Goal: Task Accomplishment & Management: Complete application form

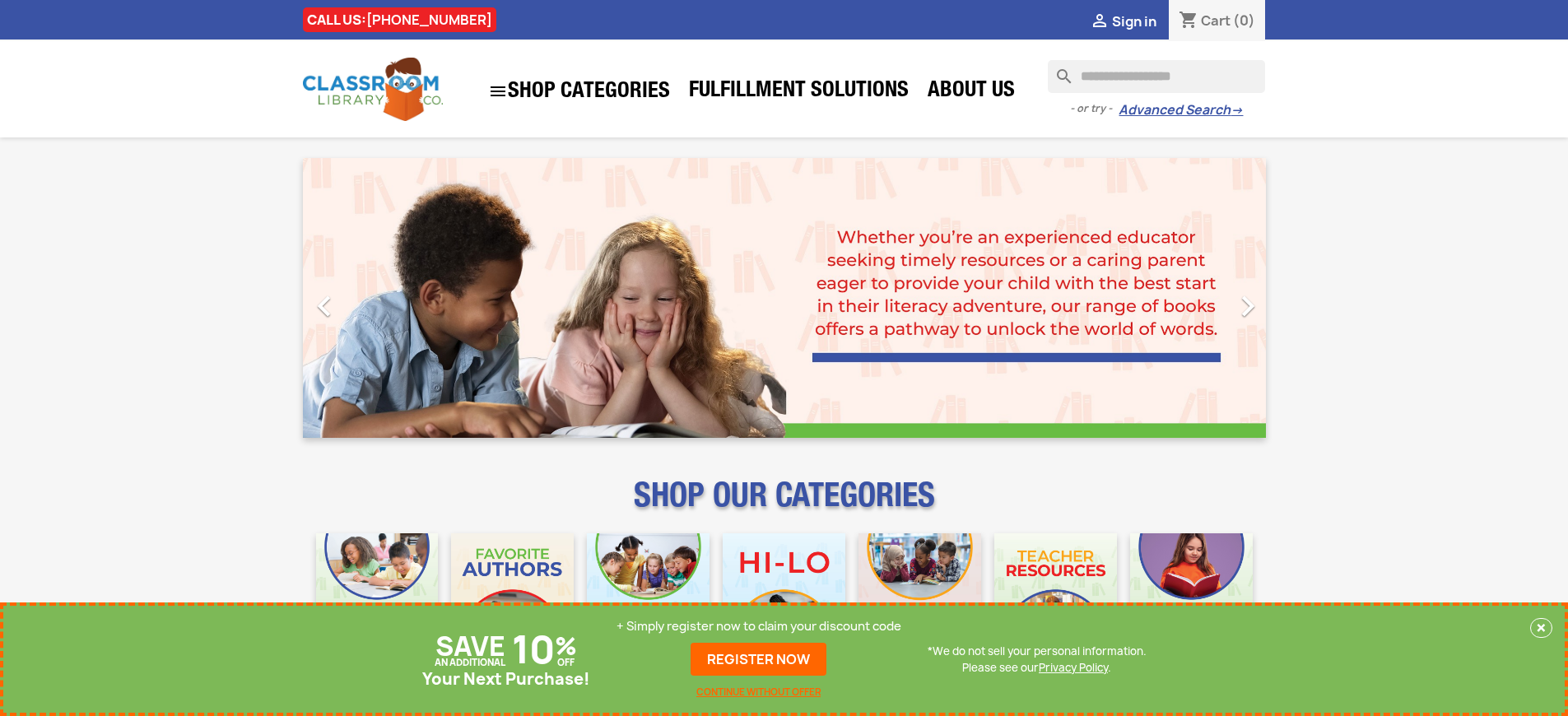
click at [759, 626] on p "+ Simply register now to claim your discount code" at bounding box center [759, 625] width 285 height 17
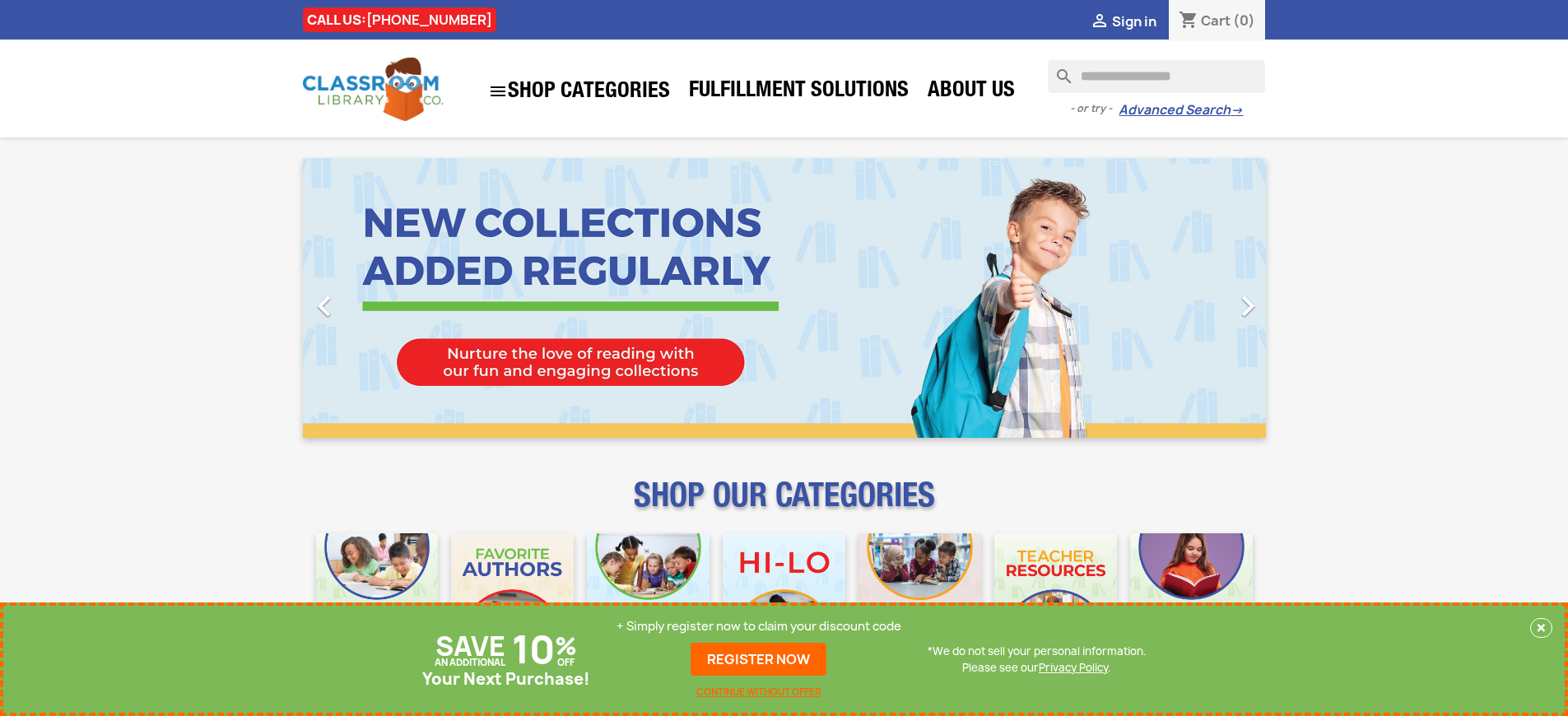
click at [759, 626] on p "+ Simply register now to claim your discount code" at bounding box center [759, 625] width 285 height 17
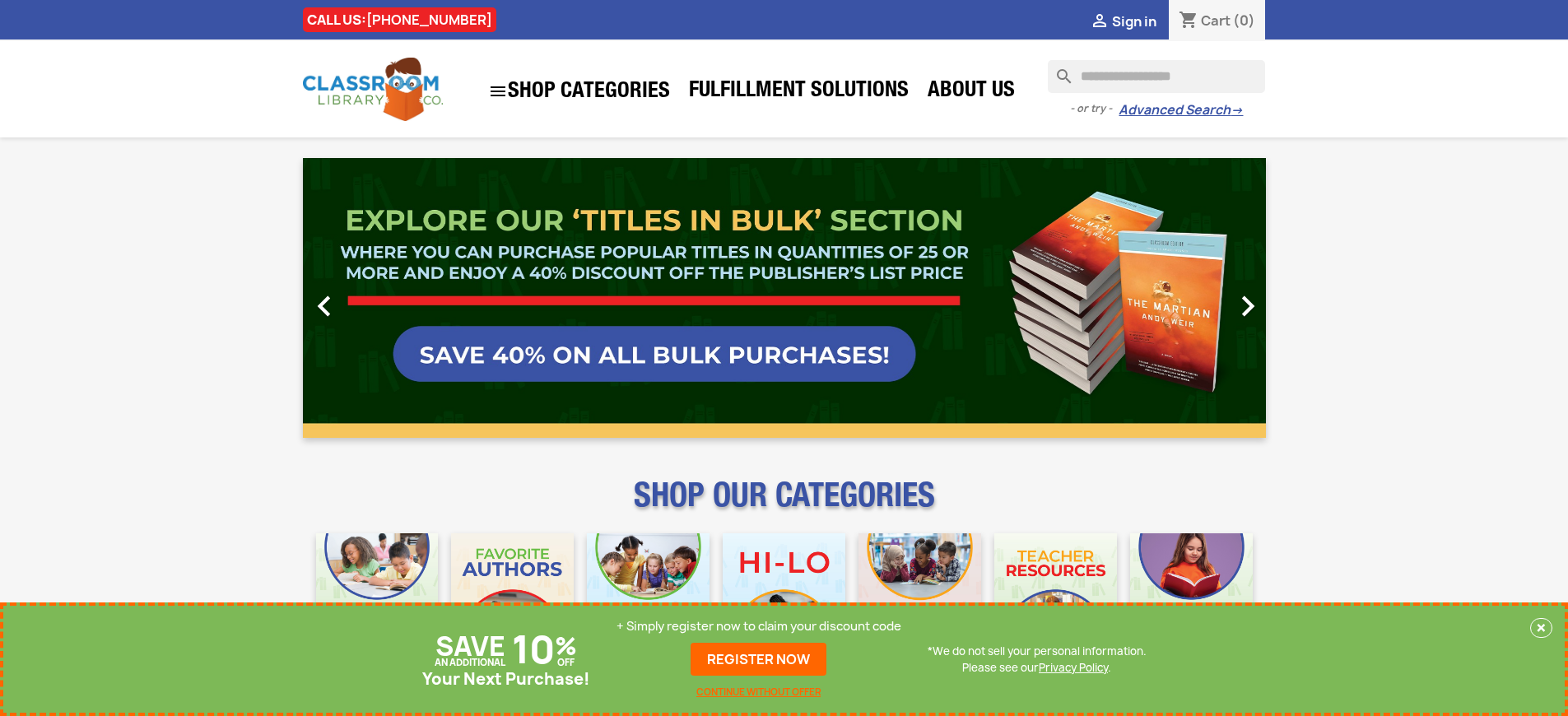
click at [759, 626] on p "+ Simply register now to claim your discount code" at bounding box center [759, 625] width 285 height 17
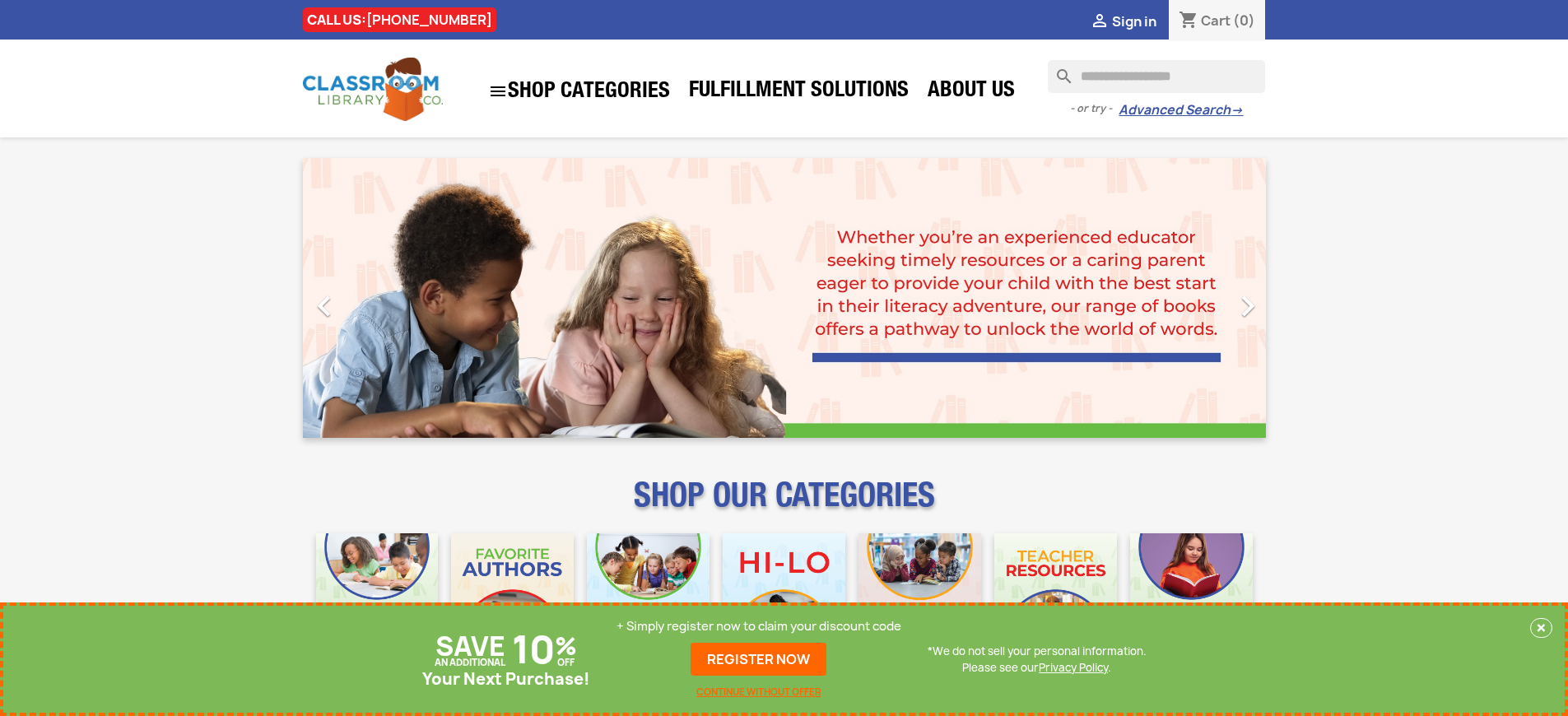
click at [759, 626] on p "+ Simply register now to claim your discount code" at bounding box center [759, 625] width 285 height 17
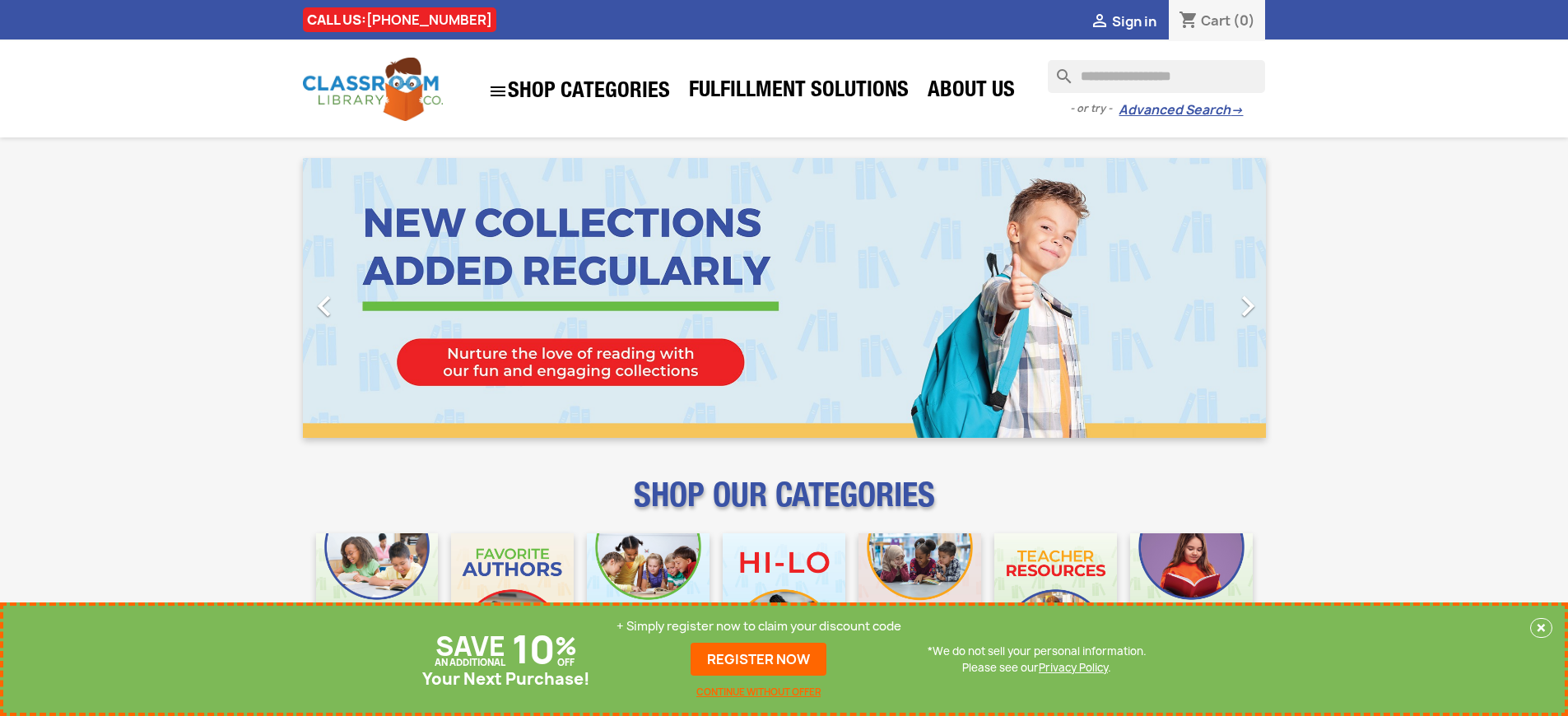
click at [759, 626] on p "+ Simply register now to claim your discount code" at bounding box center [759, 625] width 285 height 17
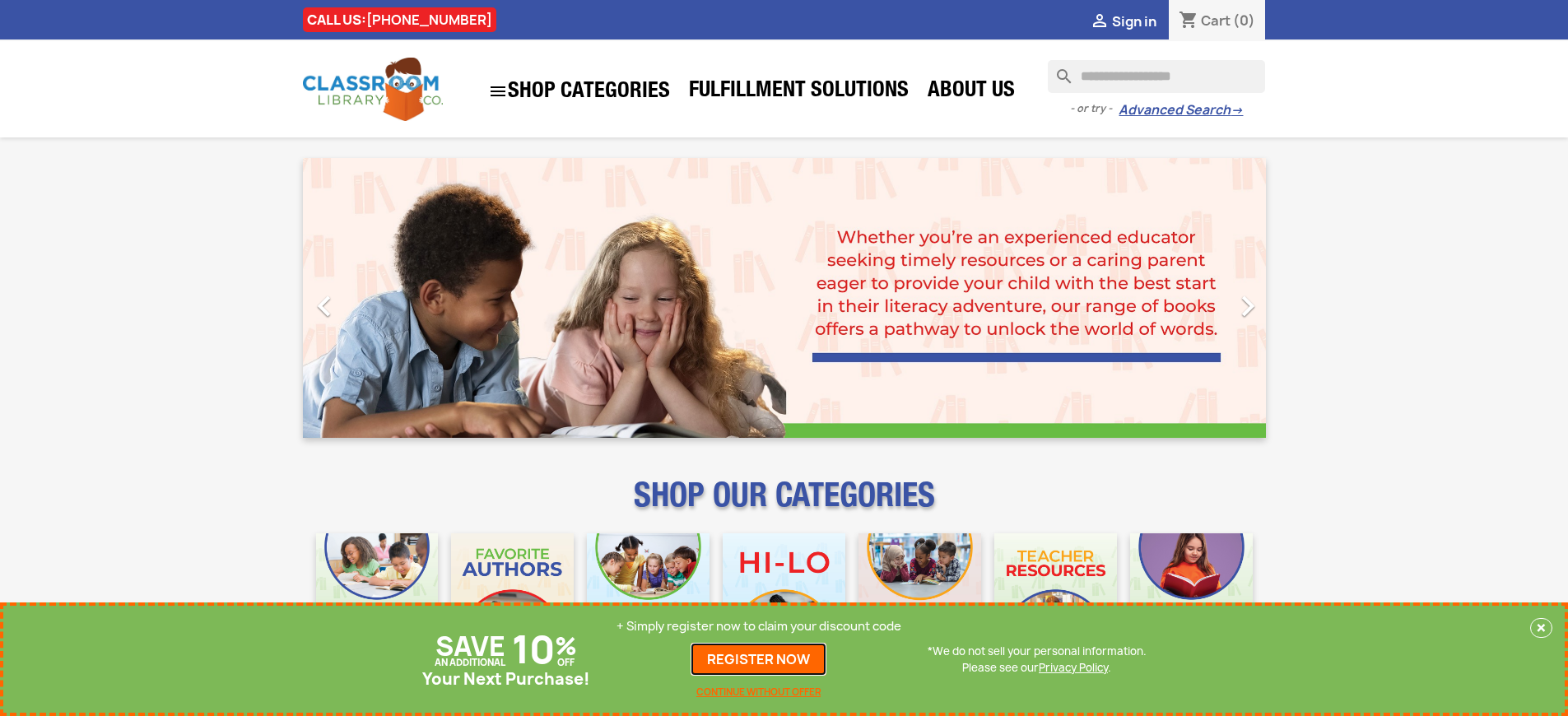
click at [759, 659] on link "REGISTER NOW" at bounding box center [759, 658] width 136 height 33
click at [759, 626] on p "+ Simply register now to claim your discount code" at bounding box center [759, 625] width 285 height 17
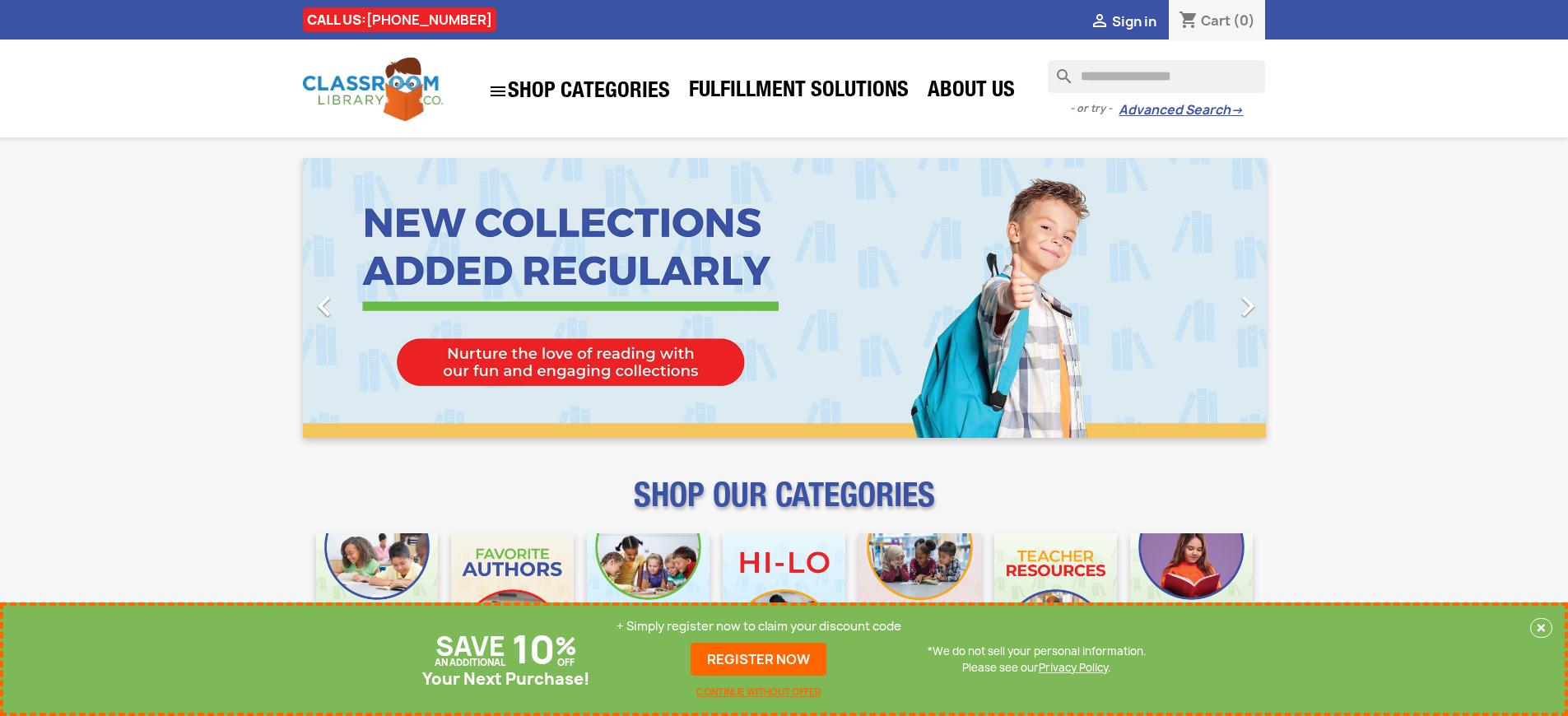
click at [759, 626] on p "+ Simply register now to claim your discount code" at bounding box center [759, 625] width 285 height 17
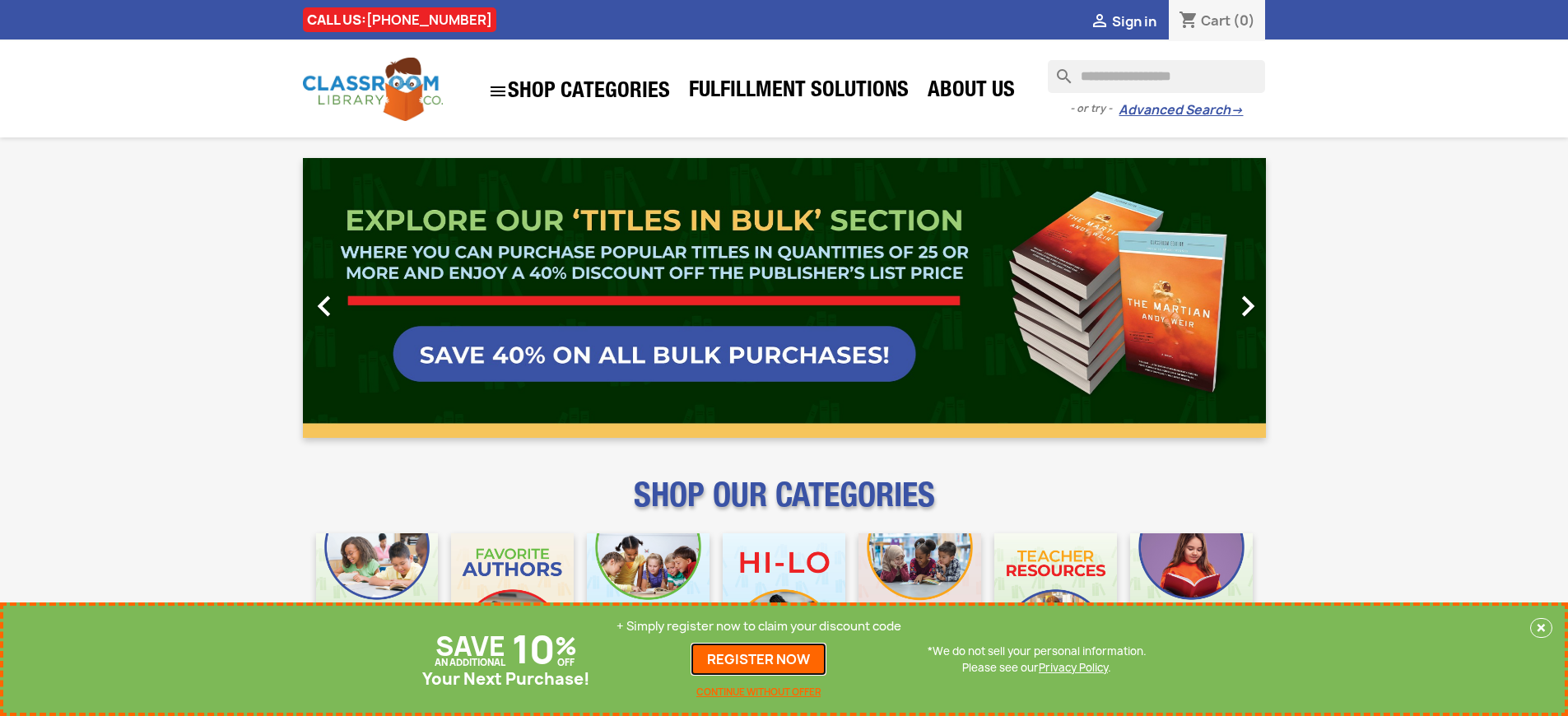
click at [759, 659] on link "REGISTER NOW" at bounding box center [759, 658] width 136 height 33
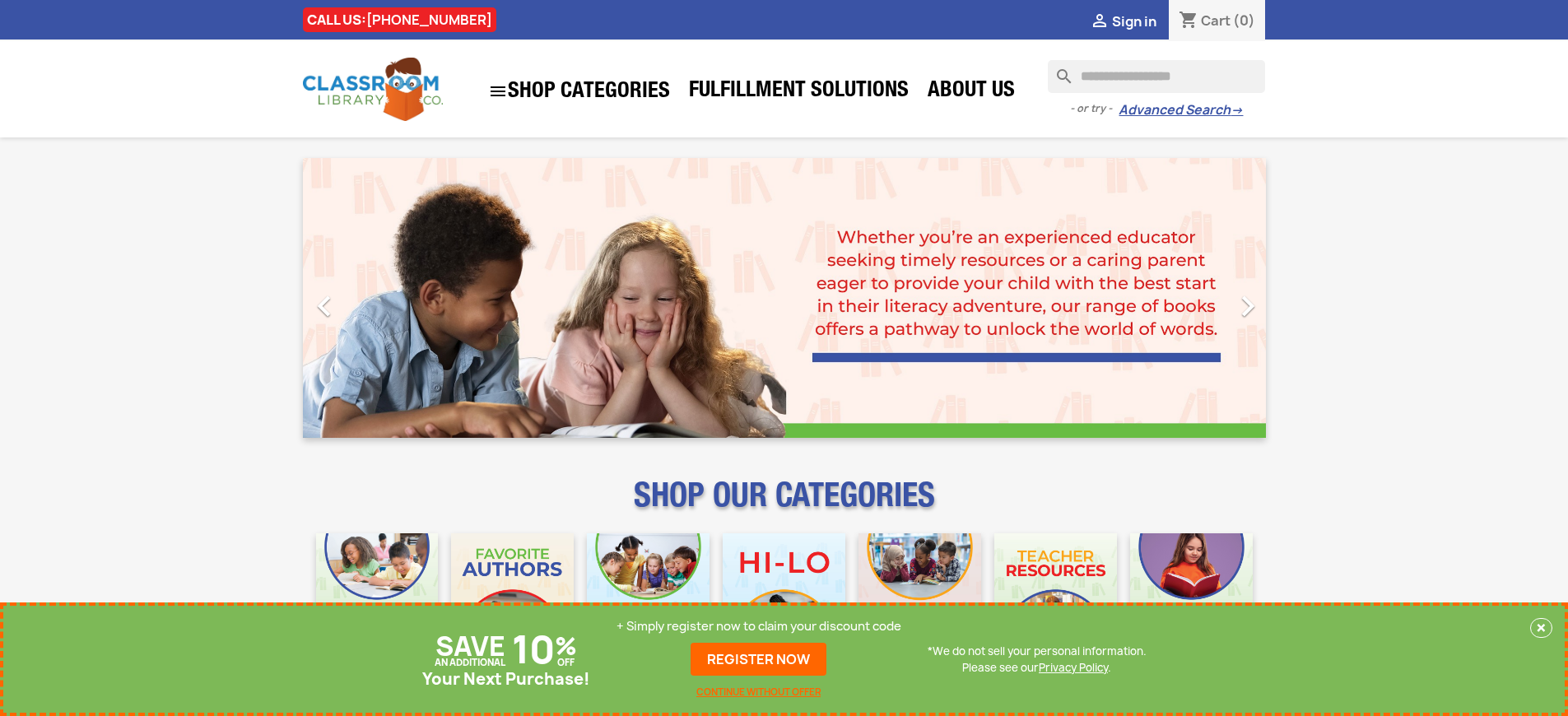
click at [759, 626] on p "+ Simply register now to claim your discount code" at bounding box center [759, 625] width 285 height 17
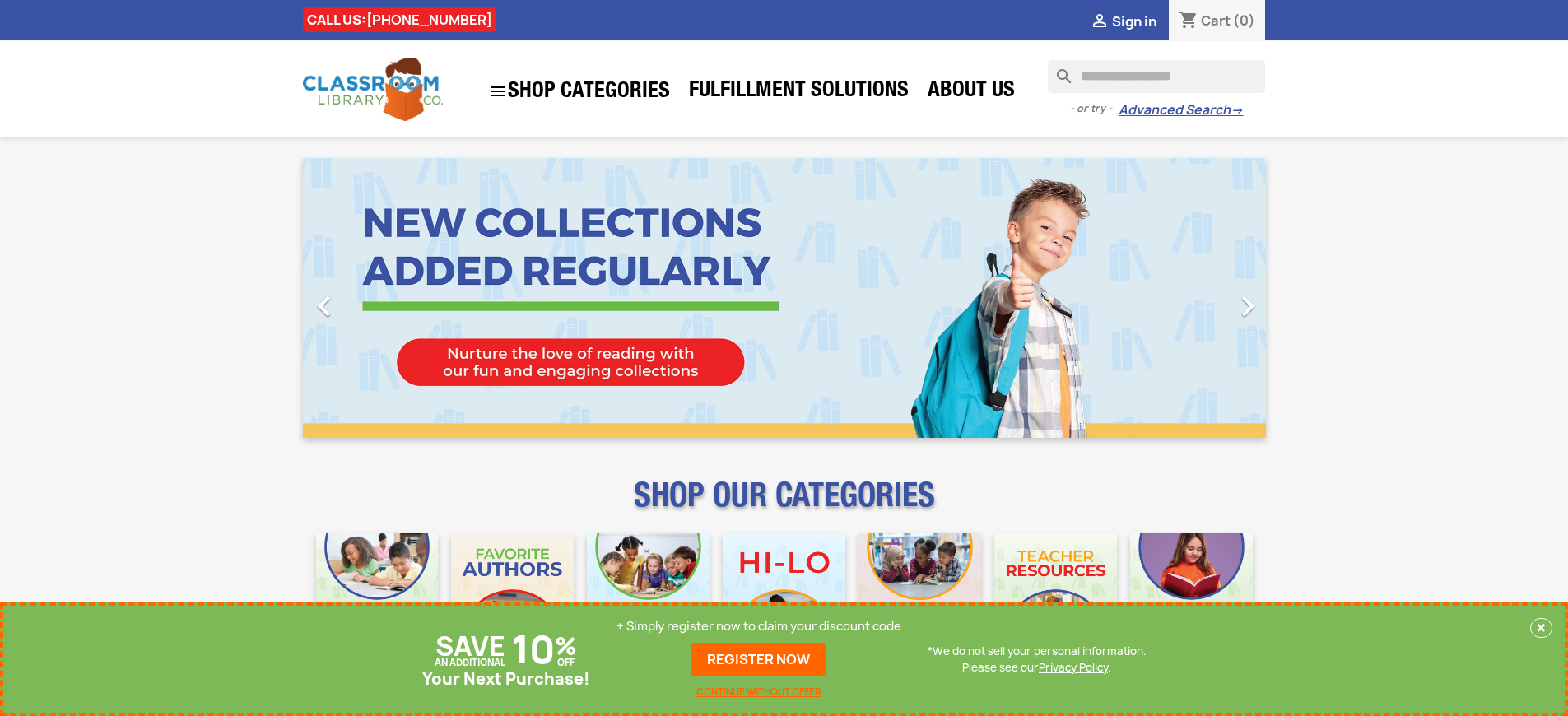
click at [759, 626] on p "+ Simply register now to claim your discount code" at bounding box center [759, 625] width 285 height 17
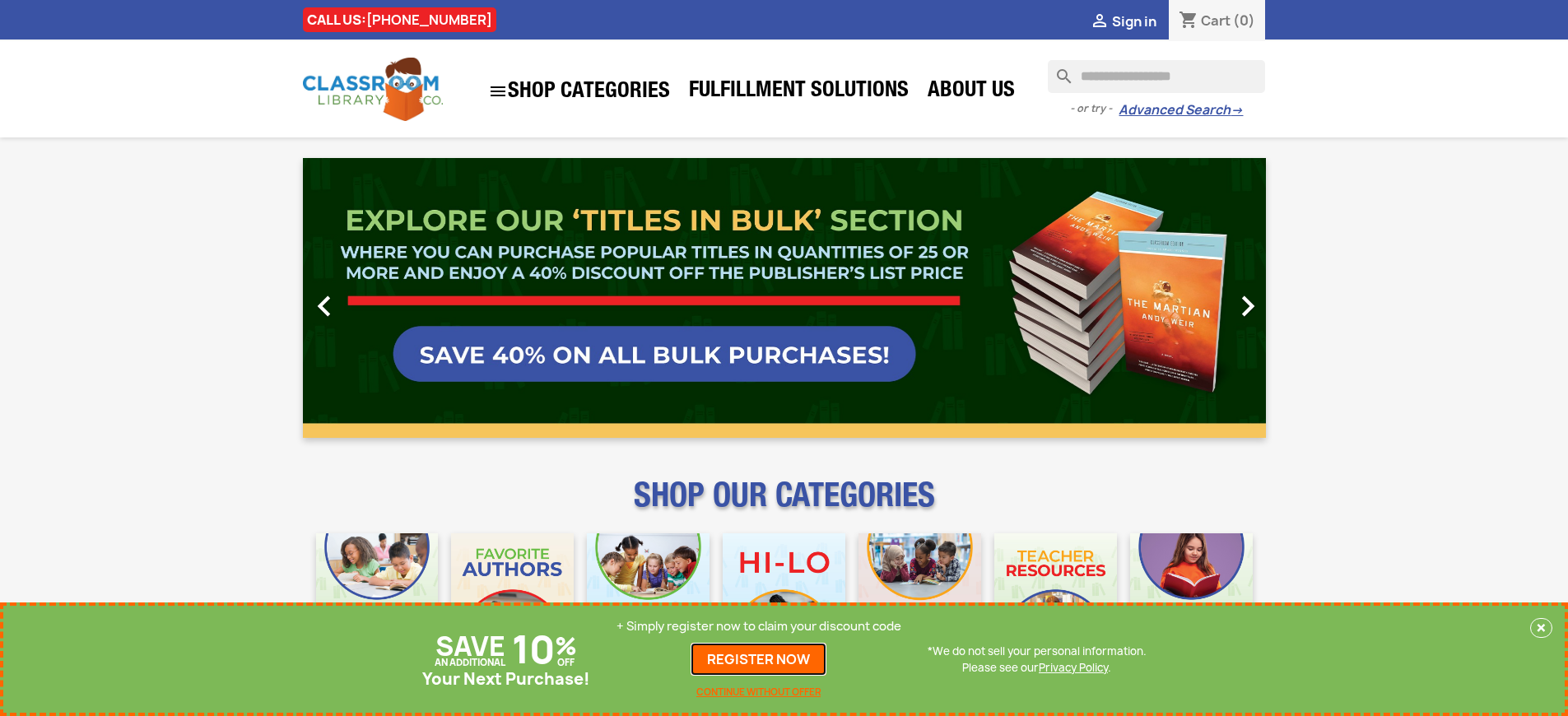
click at [759, 659] on link "REGISTER NOW" at bounding box center [759, 658] width 136 height 33
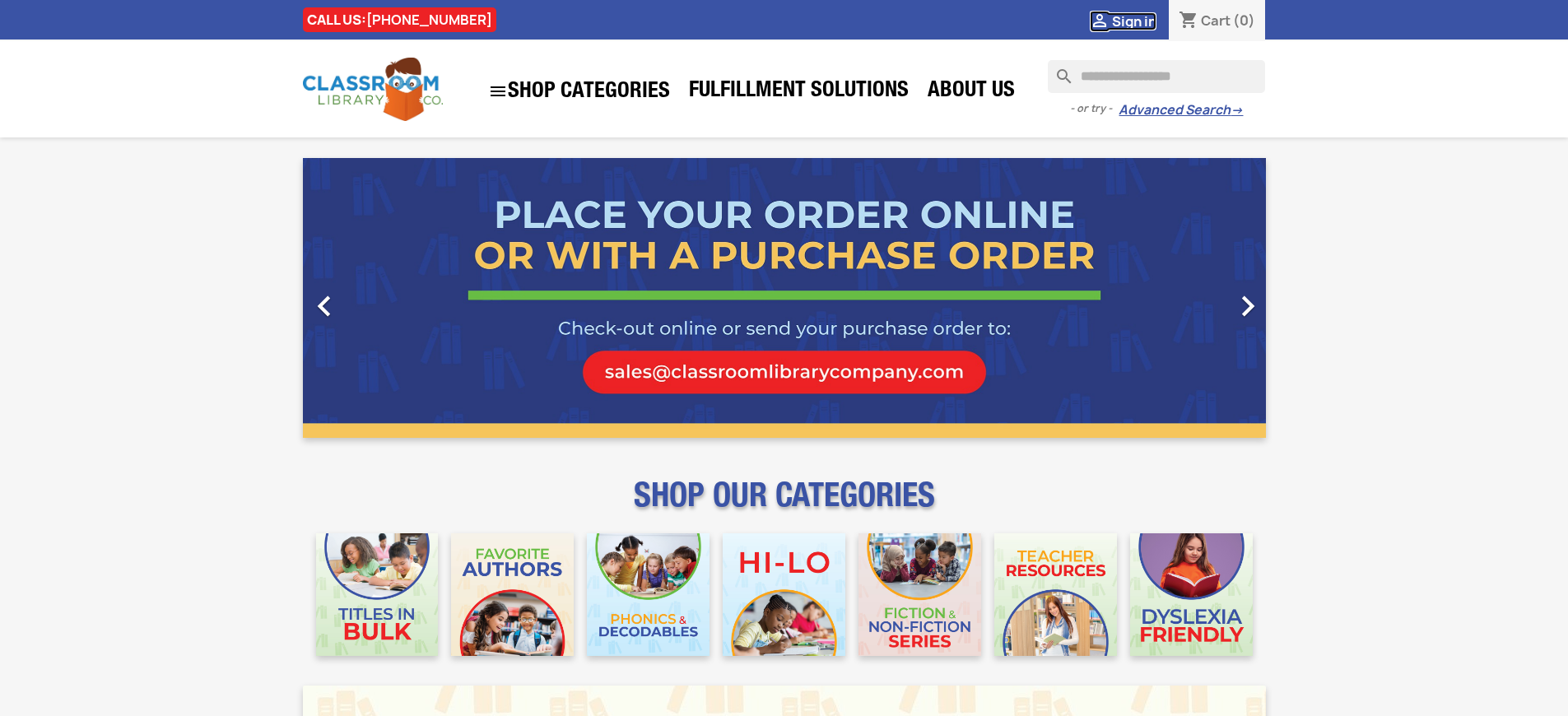
click at [1133, 21] on span "Sign in" at bounding box center [1134, 22] width 44 height 18
